Goal: Transaction & Acquisition: Book appointment/travel/reservation

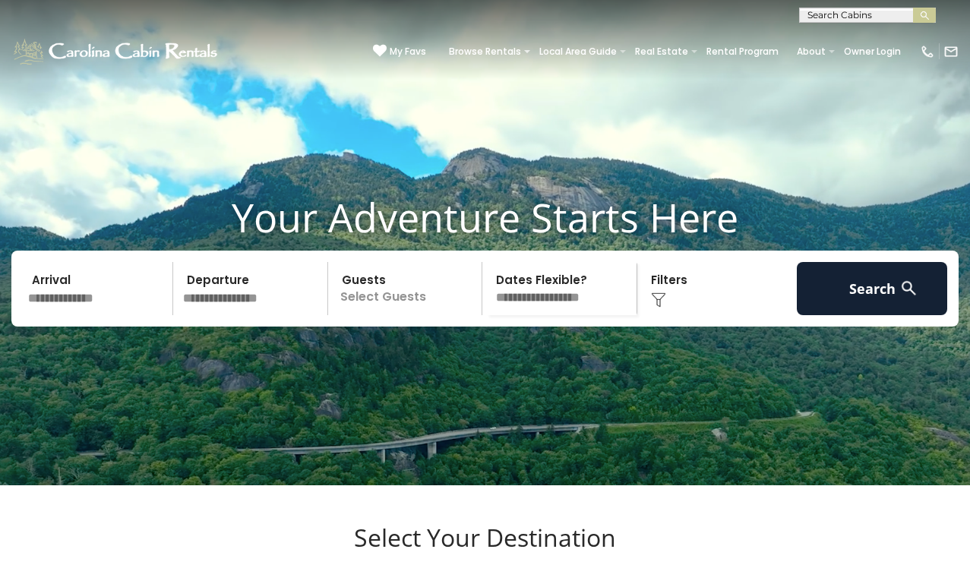
click at [873, 23] on input "text" at bounding box center [866, 18] width 133 height 15
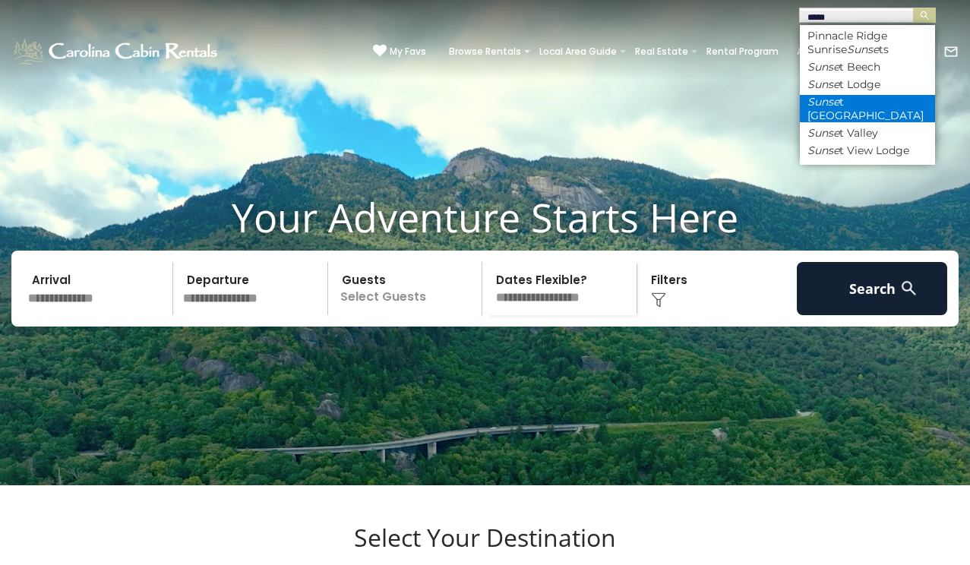
type input "*****"
click at [848, 102] on li "Sunse t Ridge Hideaway" at bounding box center [867, 108] width 135 height 27
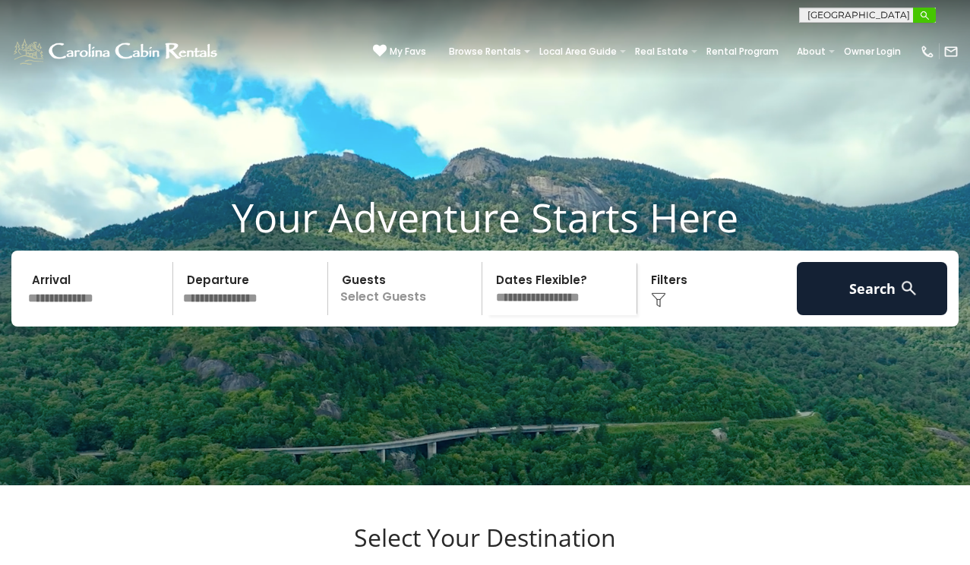
click at [923, 12] on img "submit" at bounding box center [924, 15] width 11 height 11
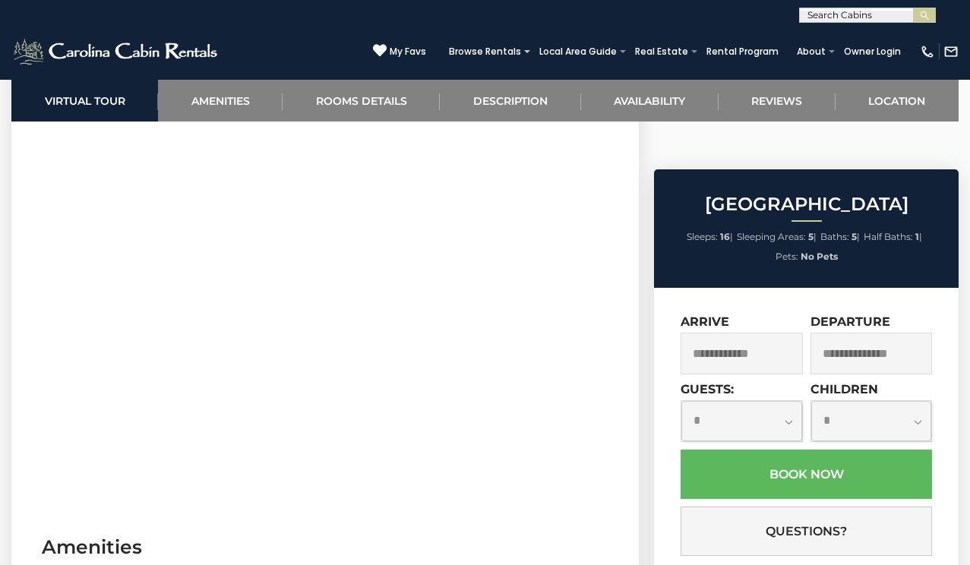
scroll to position [694, 0]
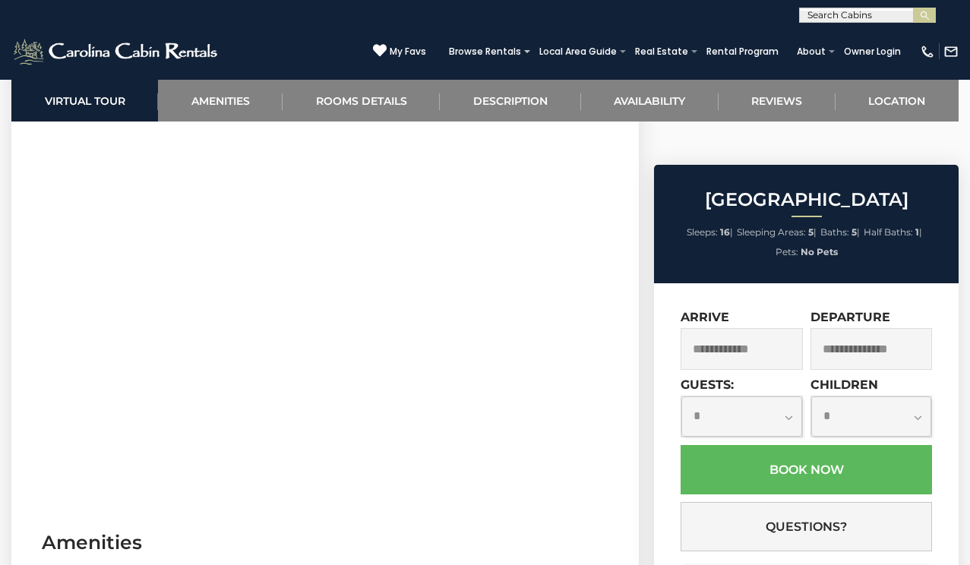
click at [734, 328] on input "text" at bounding box center [741, 349] width 122 height 42
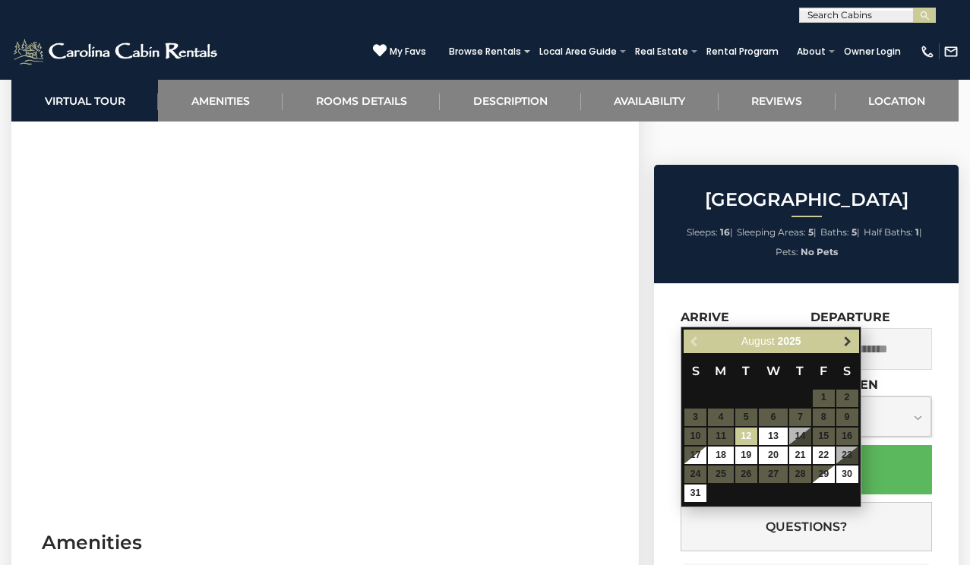
click at [845, 338] on span "Next" at bounding box center [847, 341] width 12 height 12
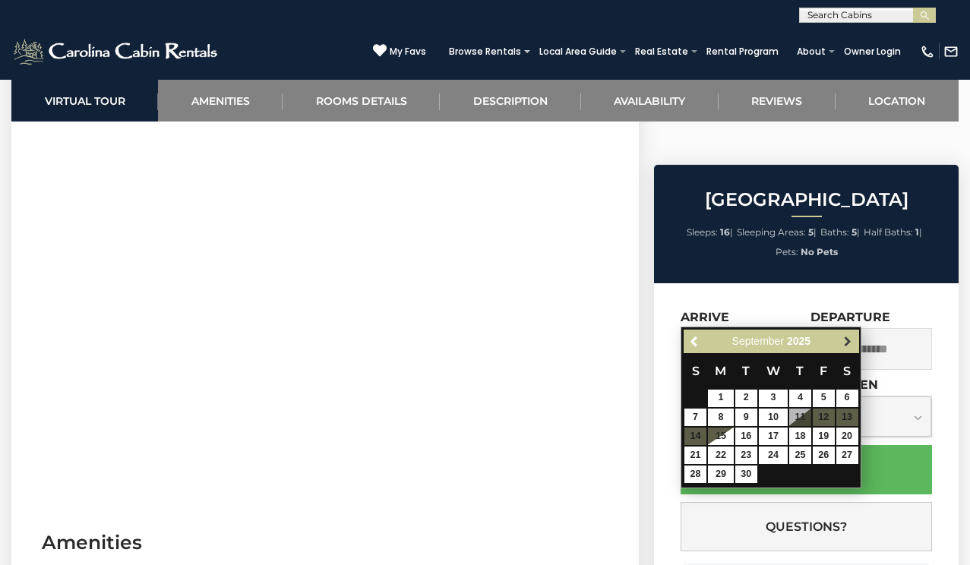
click at [845, 339] on span "Next" at bounding box center [847, 341] width 12 height 12
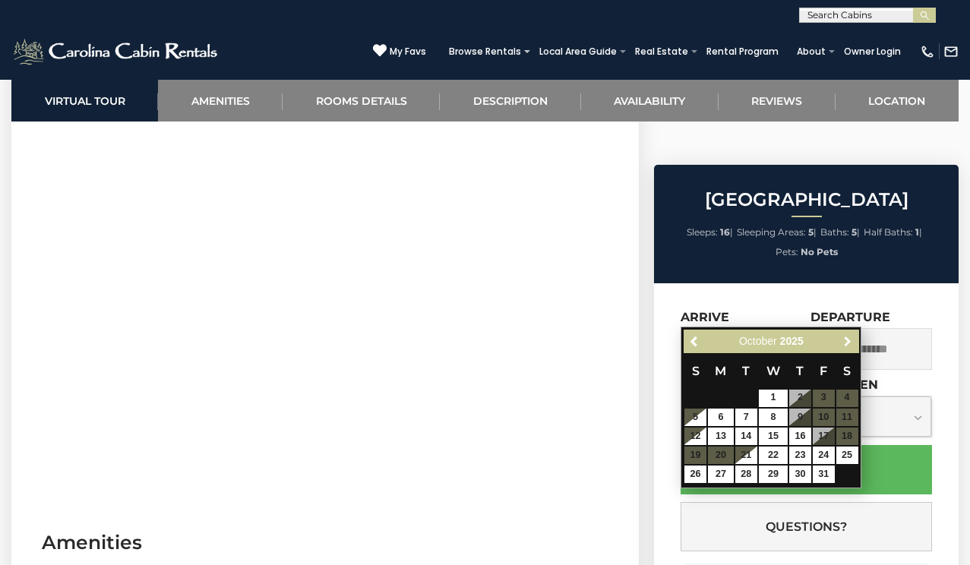
click at [845, 339] on span "Next" at bounding box center [847, 341] width 12 height 12
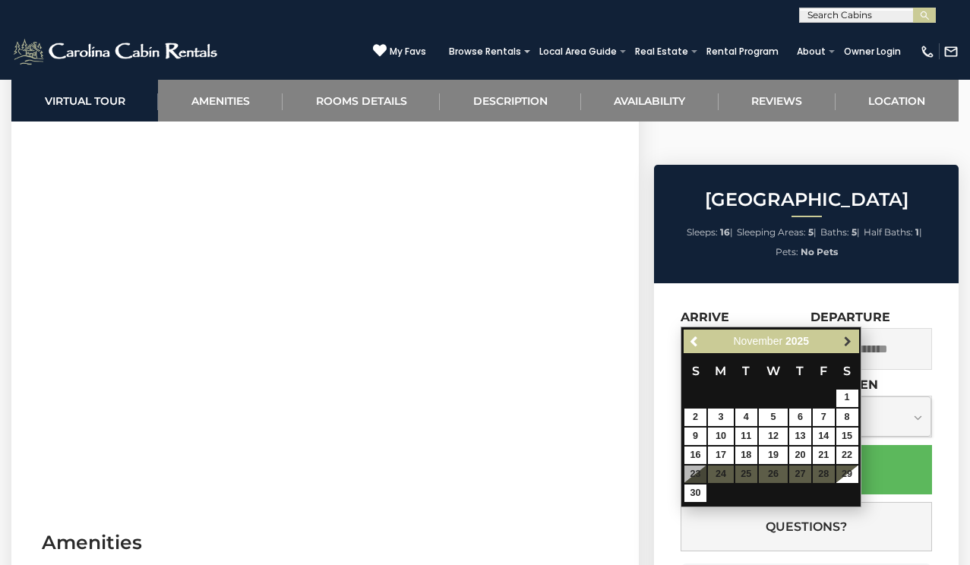
click at [845, 337] on span "Next" at bounding box center [847, 341] width 12 height 12
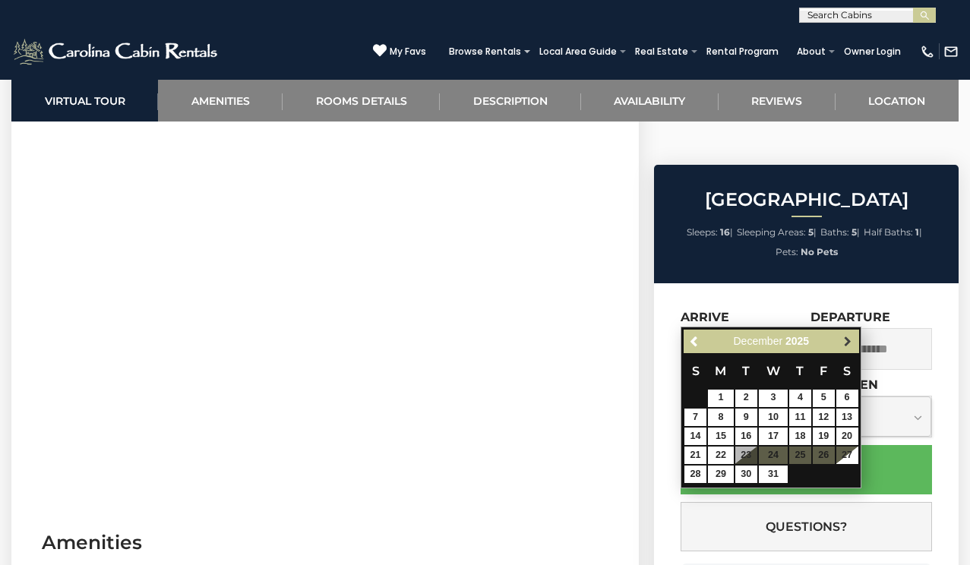
click at [845, 338] on span "Next" at bounding box center [847, 341] width 12 height 12
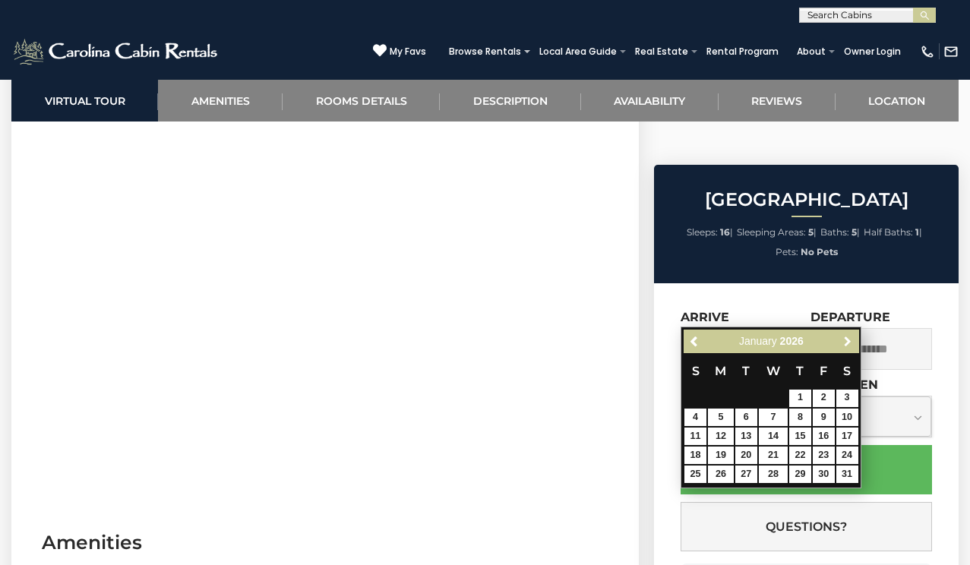
click at [845, 338] on span "Next" at bounding box center [847, 341] width 12 height 12
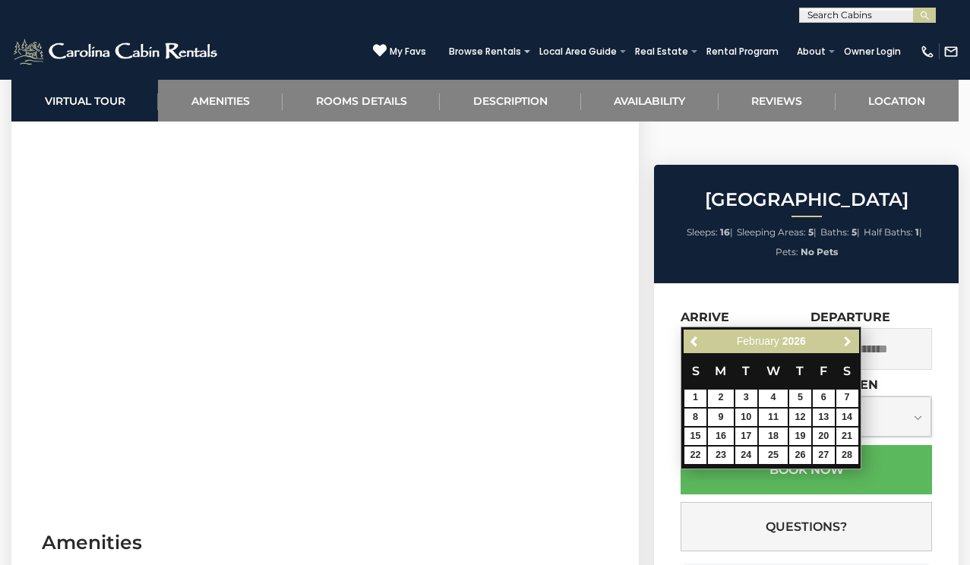
click at [845, 338] on span "Next" at bounding box center [847, 341] width 12 height 12
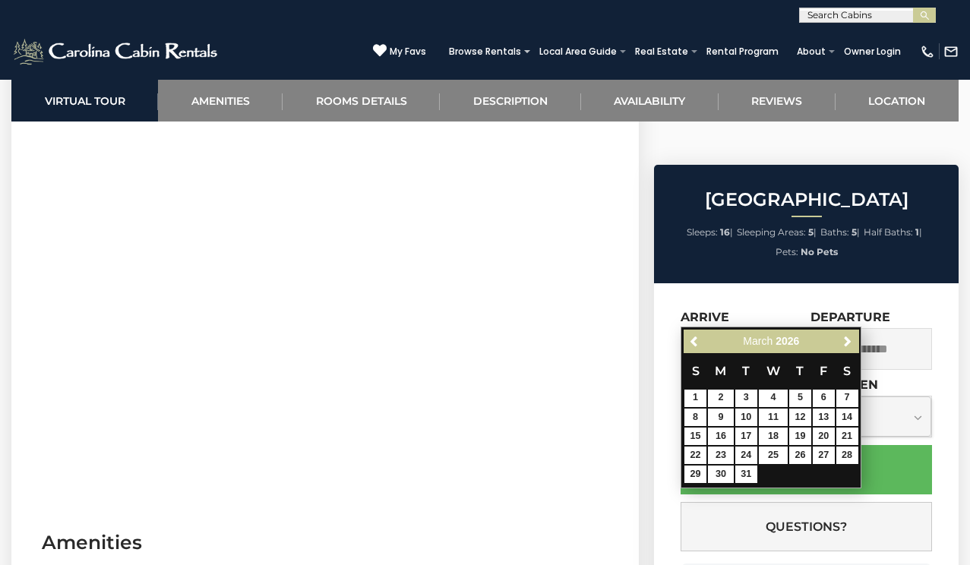
click at [845, 338] on span "Next" at bounding box center [847, 341] width 12 height 12
